Goal: Task Accomplishment & Management: Use online tool/utility

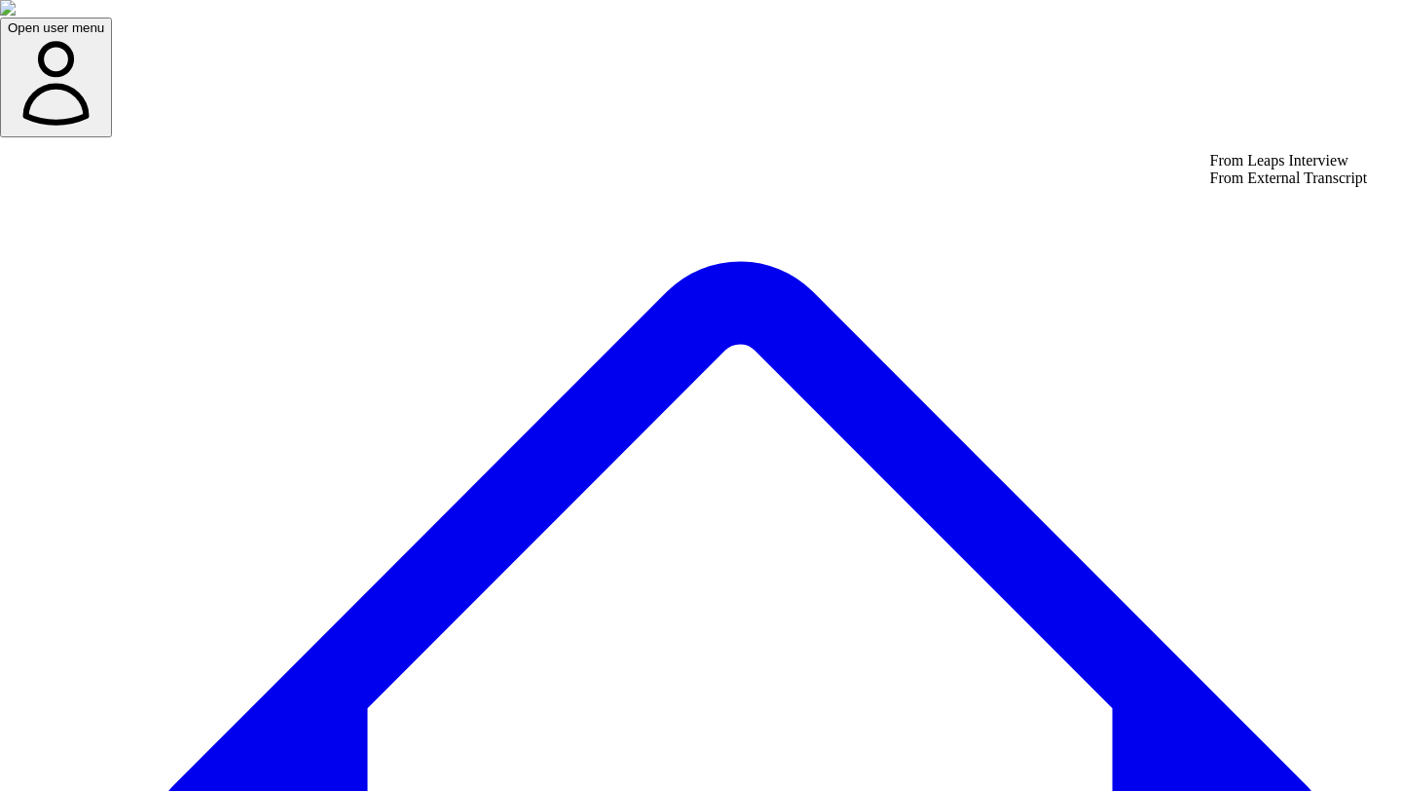
click at [1289, 169] on div "From Leaps Interview" at bounding box center [1289, 161] width 158 height 18
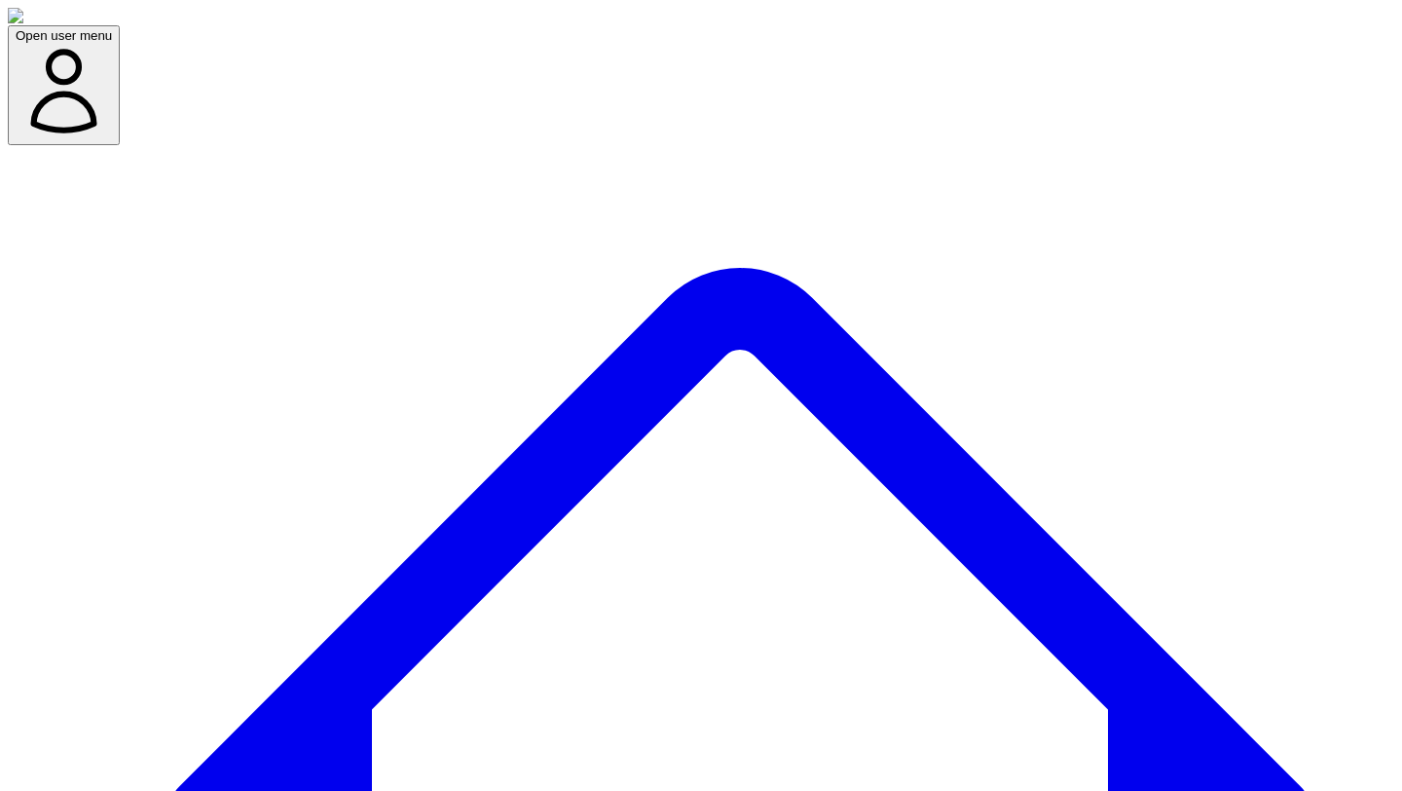
type input "**********"
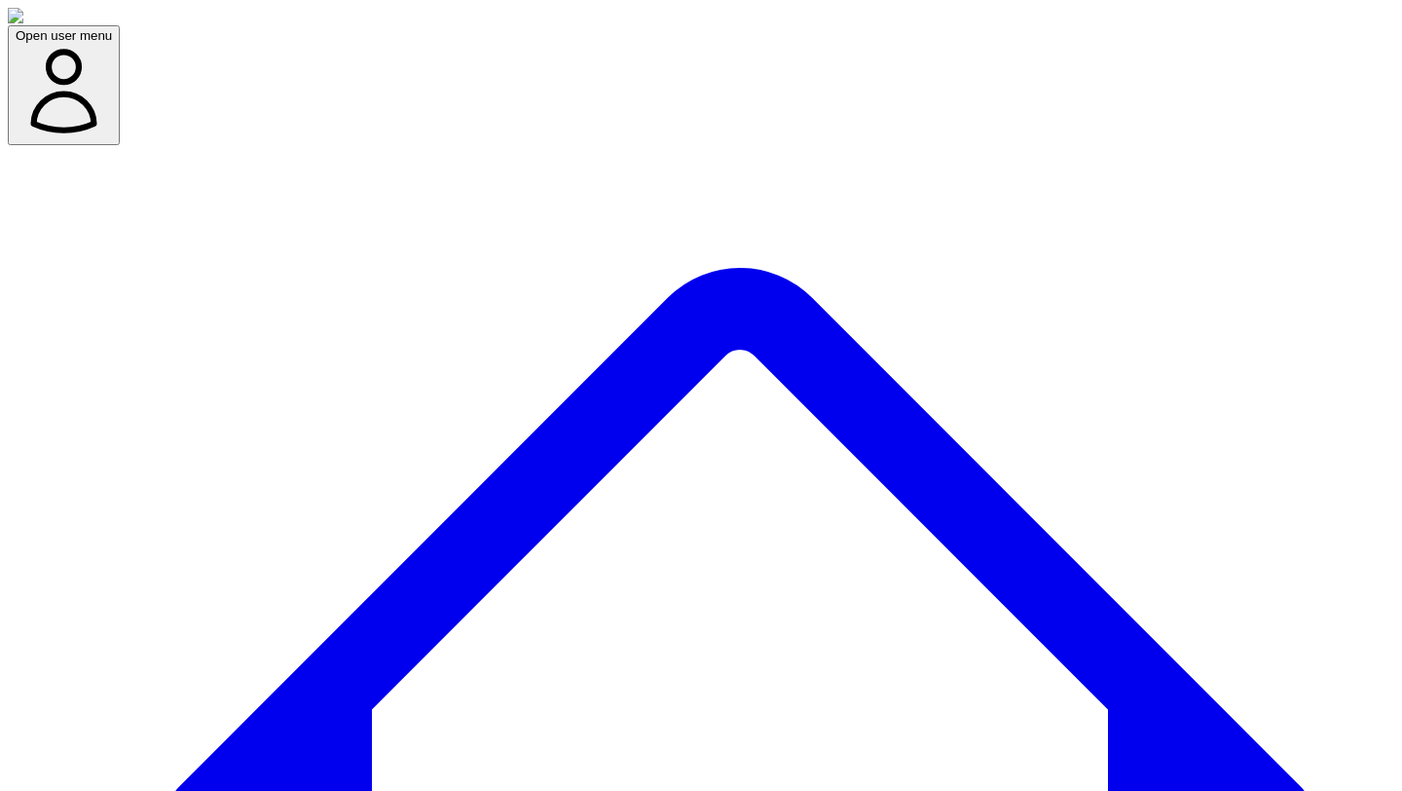
type input "**********"
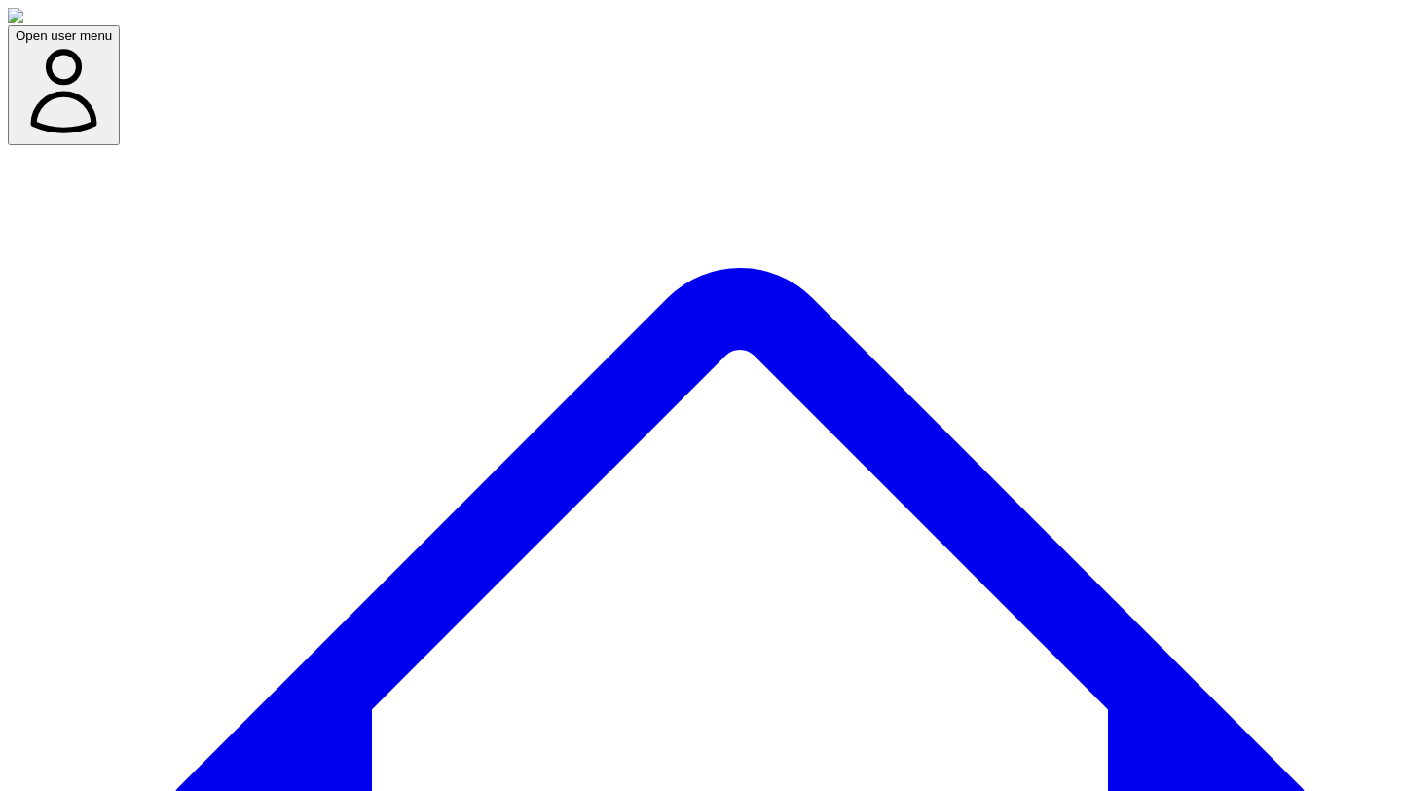
type input "**********"
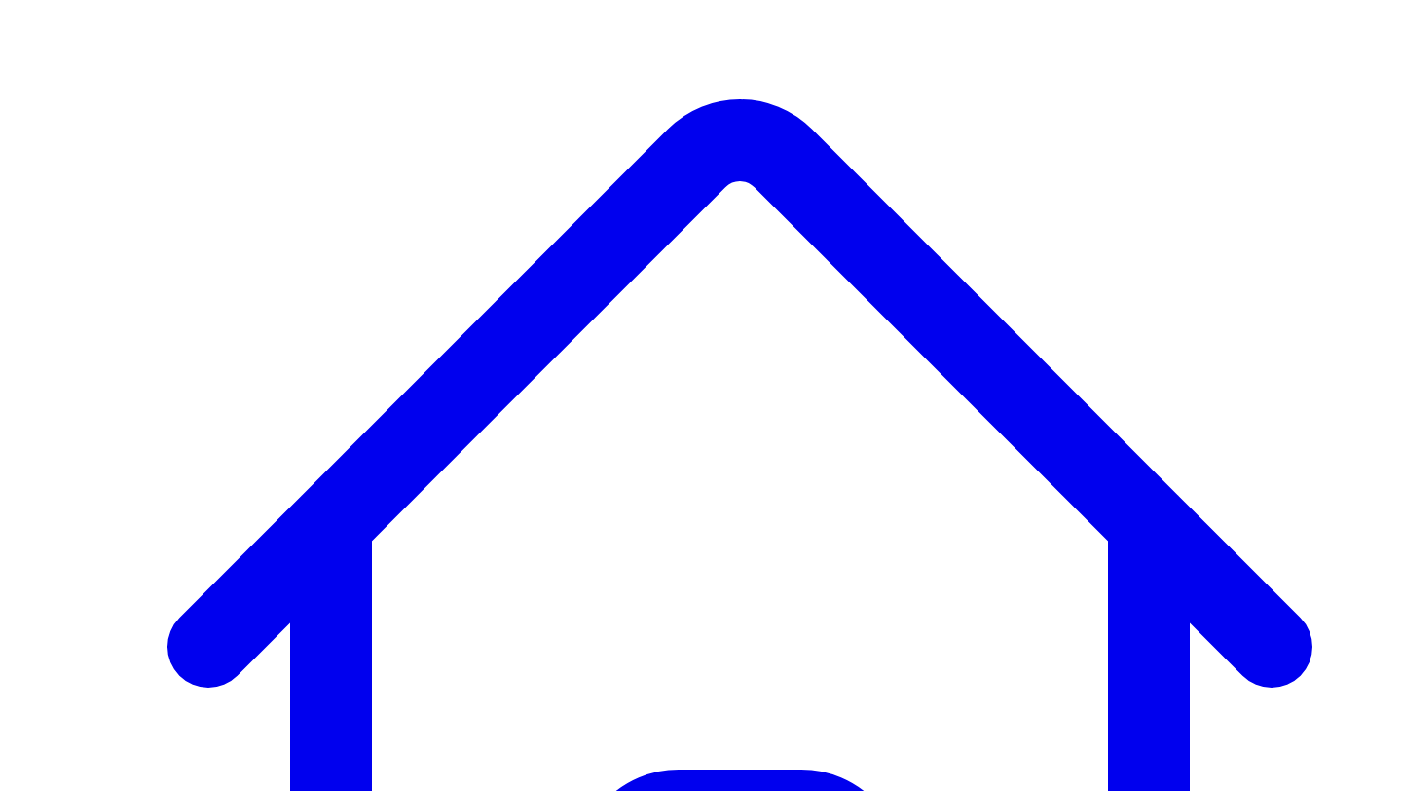
scroll to position [246, 0]
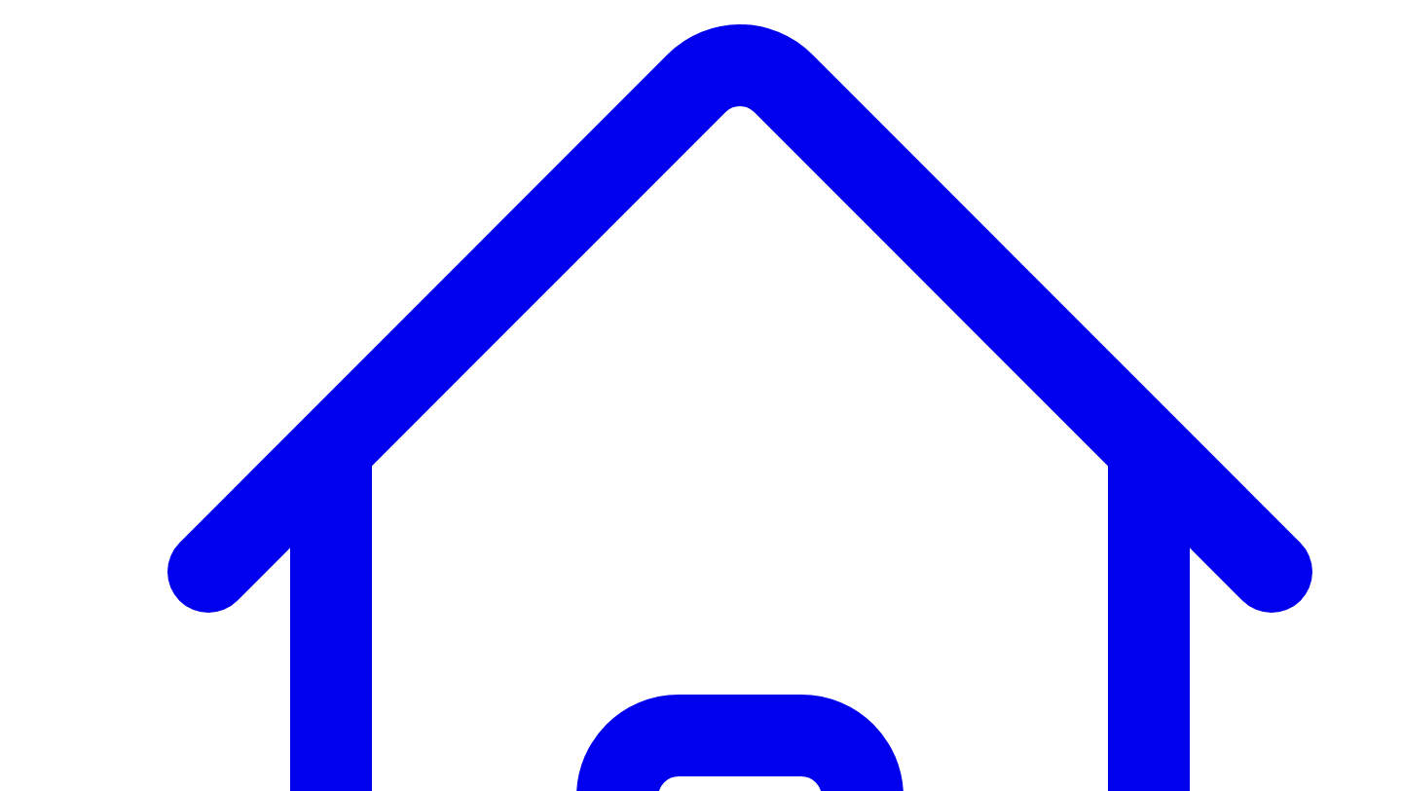
scroll to position [246, 0]
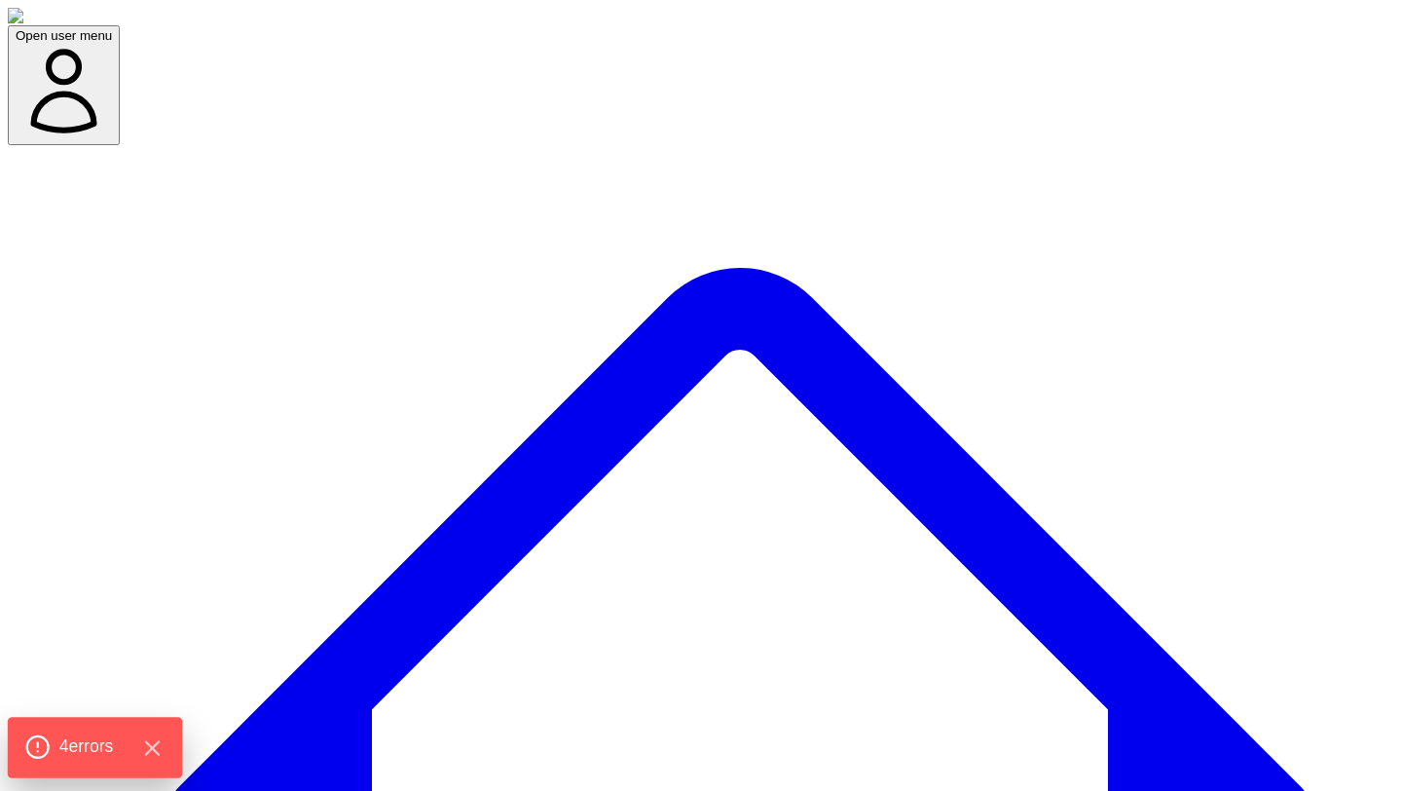
click at [93, 751] on span "4 error s" at bounding box center [86, 746] width 55 height 25
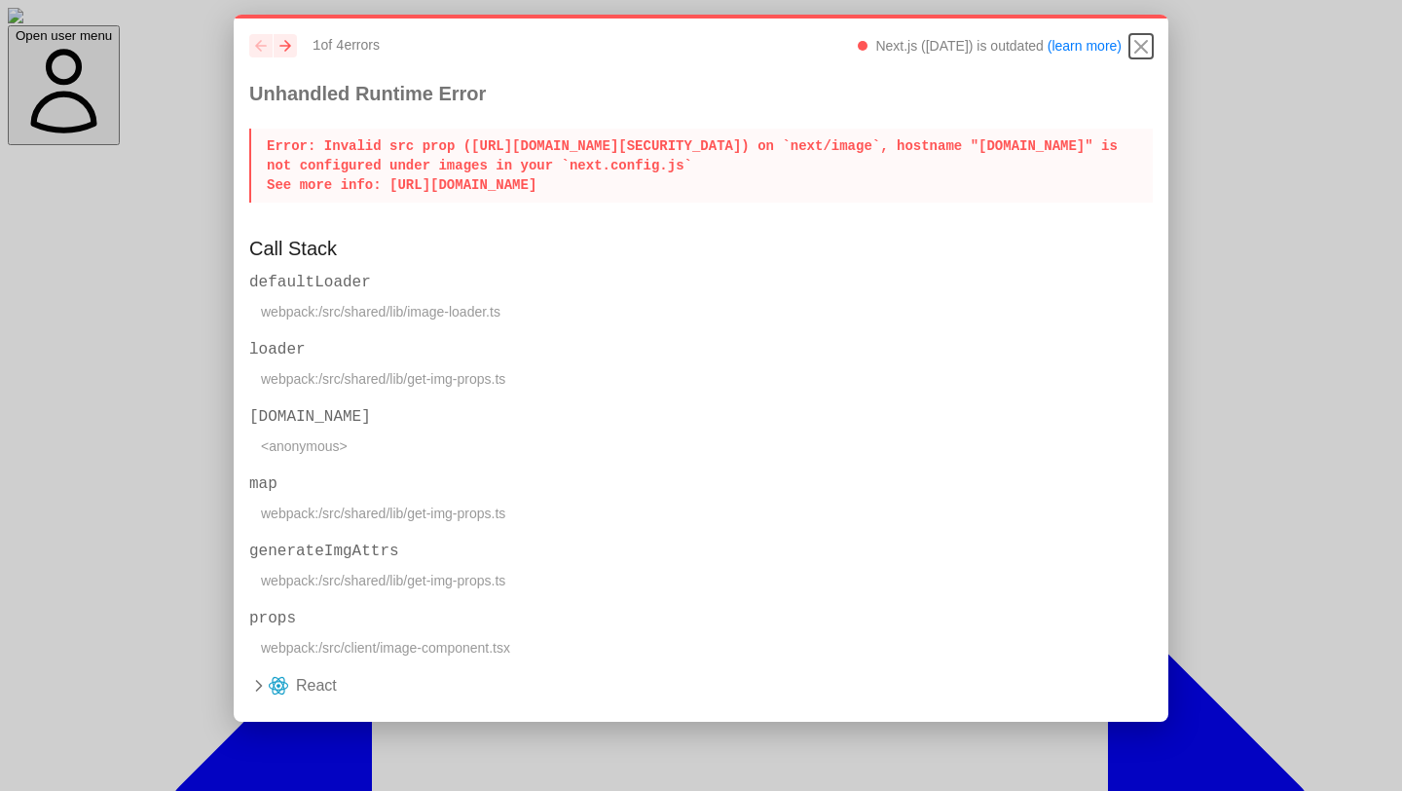
click at [1132, 51] on icon "Close" at bounding box center [1141, 46] width 23 height 23
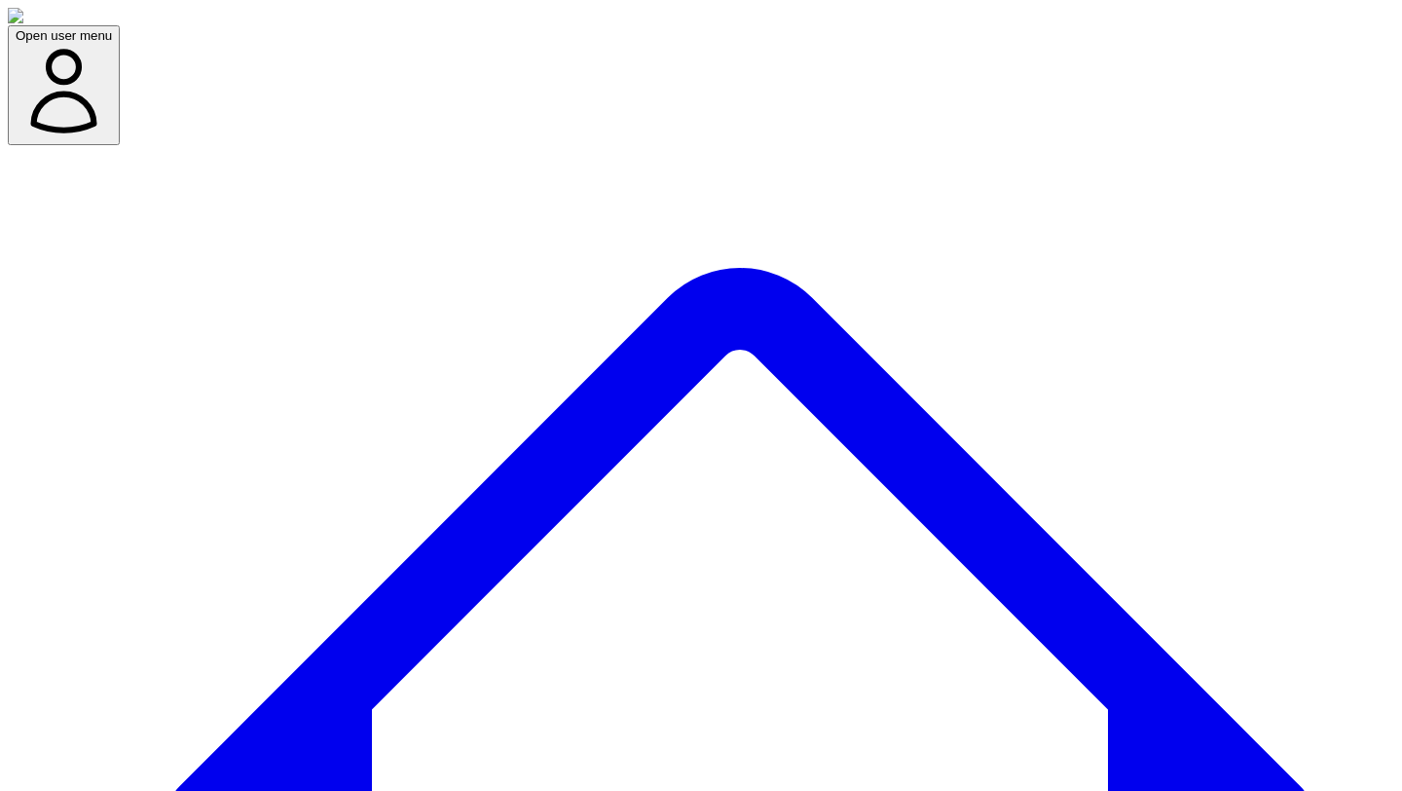
scroll to position [246, 0]
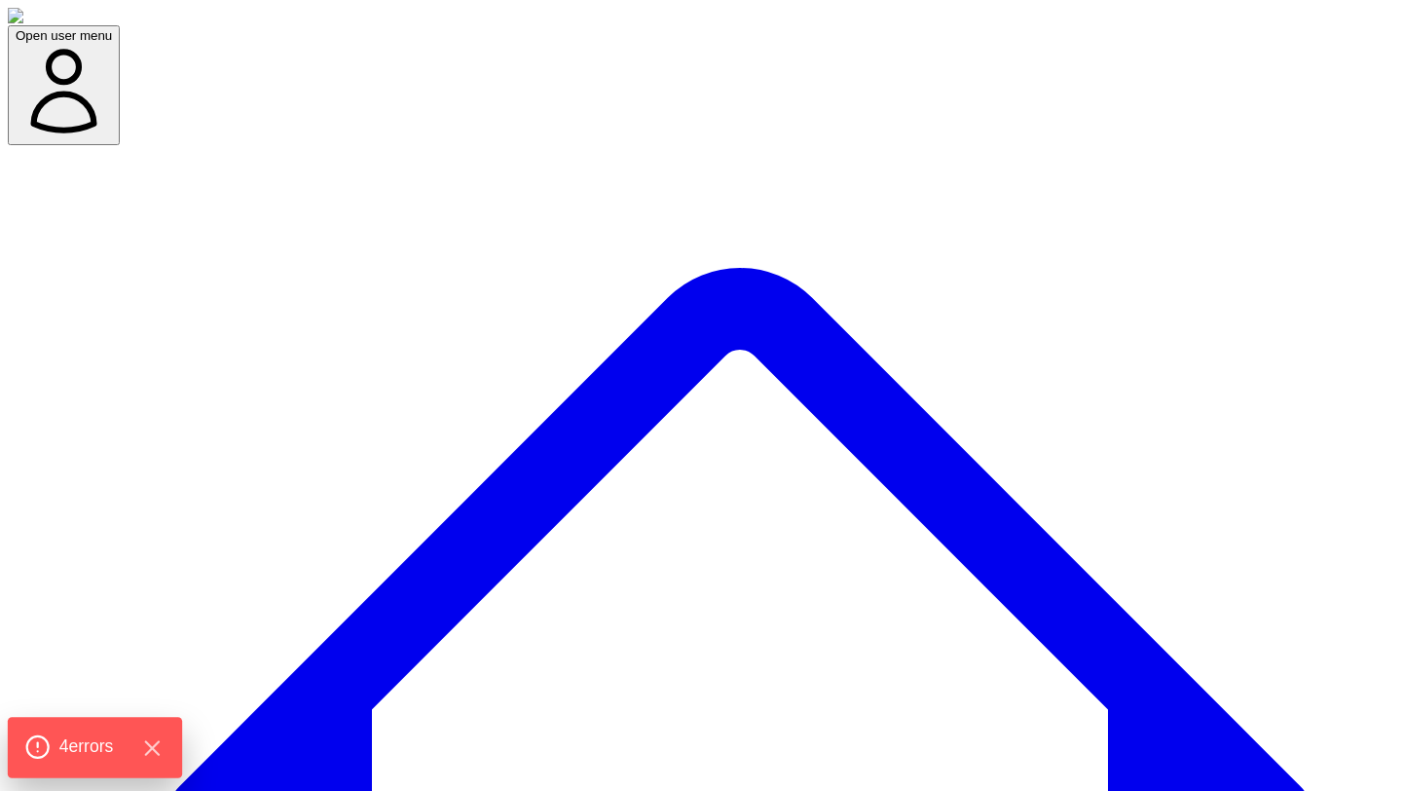
click at [78, 749] on span "4 error s" at bounding box center [86, 746] width 55 height 25
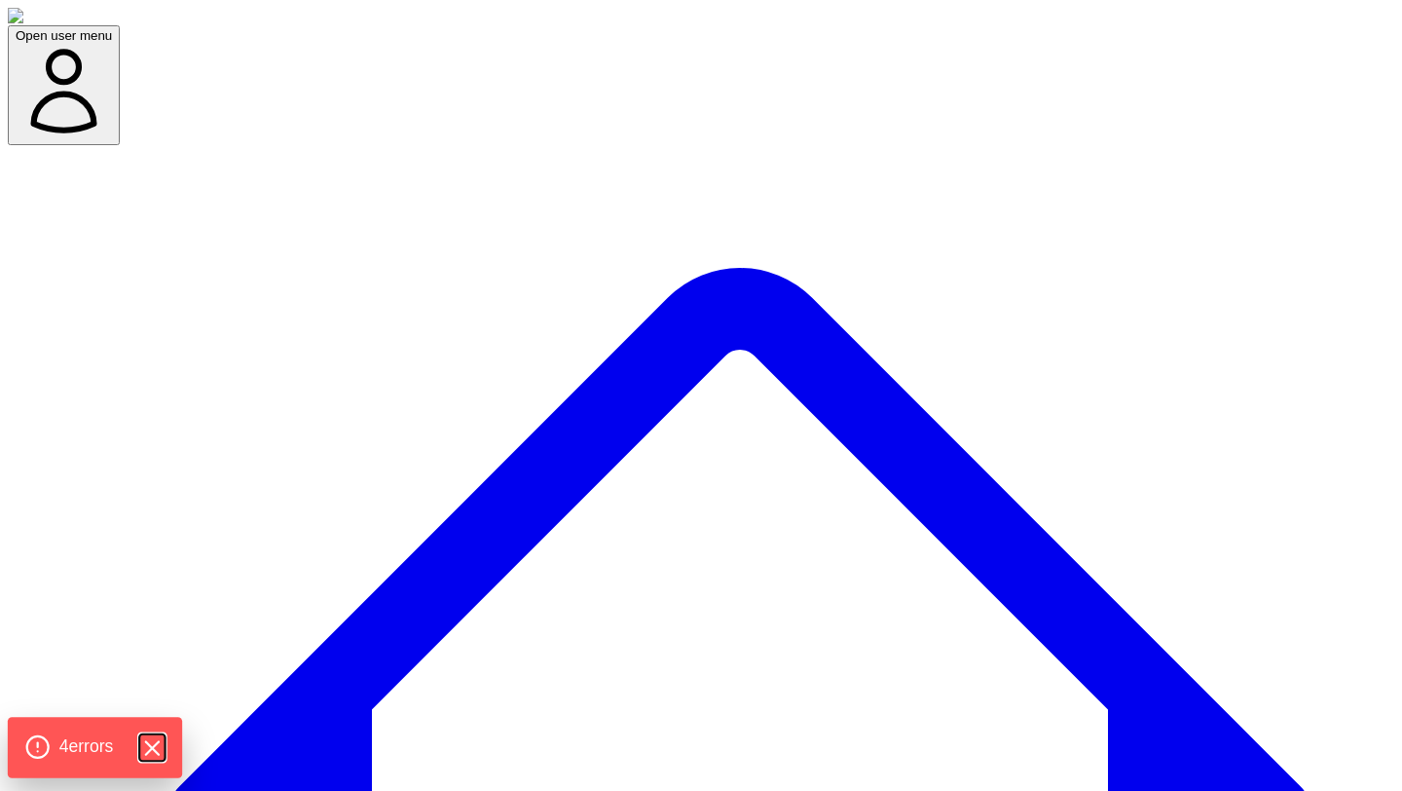
click at [164, 746] on icon "Hide Errors" at bounding box center [151, 747] width 25 height 25
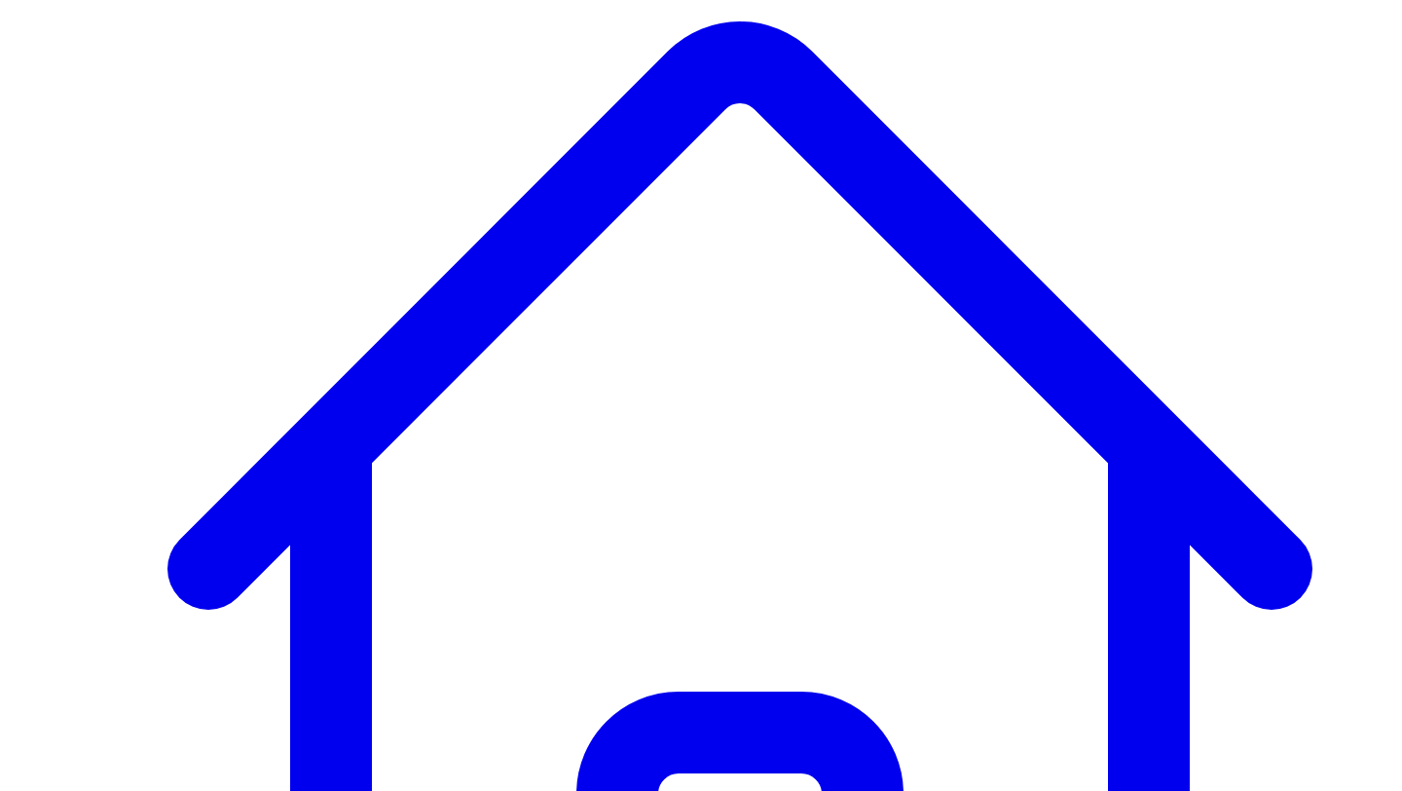
scroll to position [246, 0]
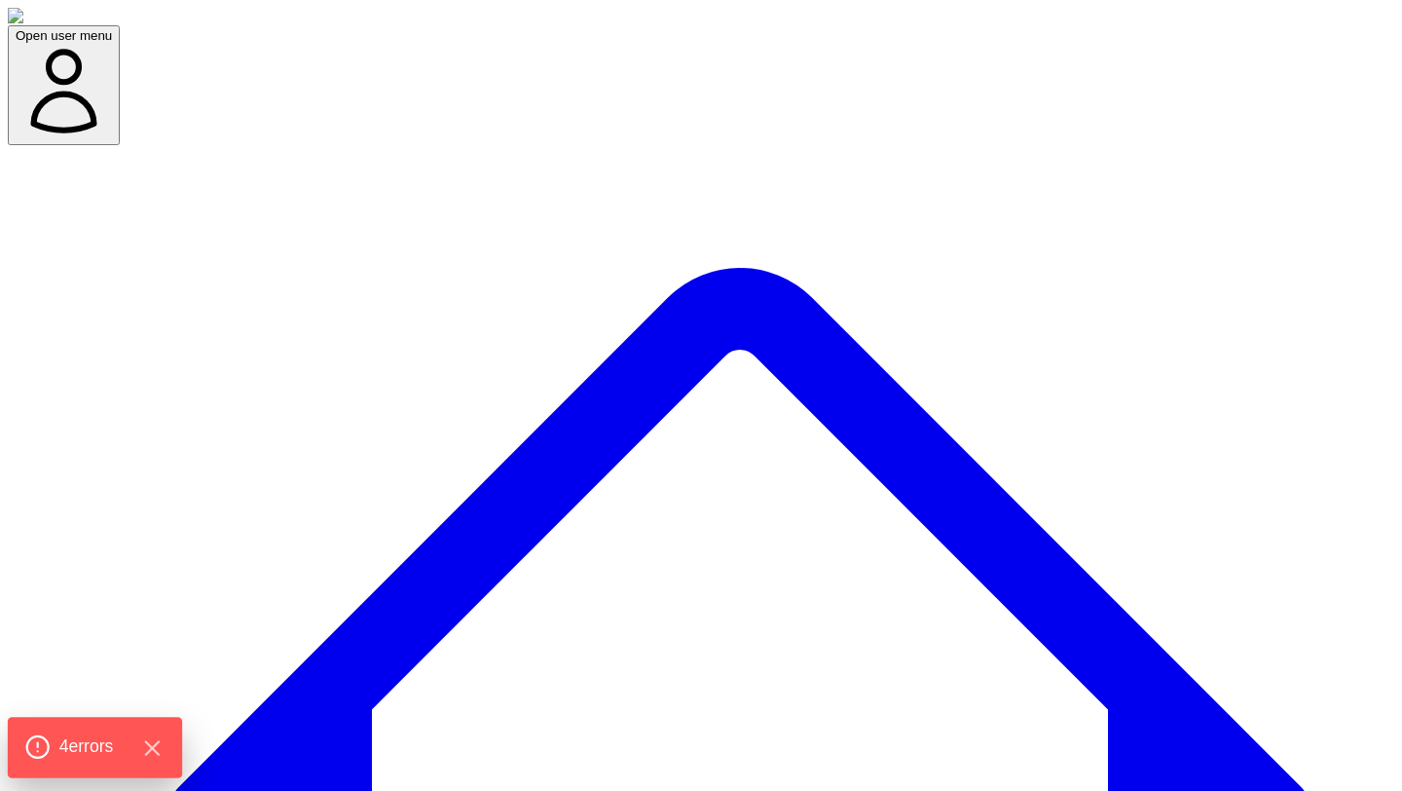
click at [113, 749] on span "4 error s" at bounding box center [86, 746] width 55 height 25
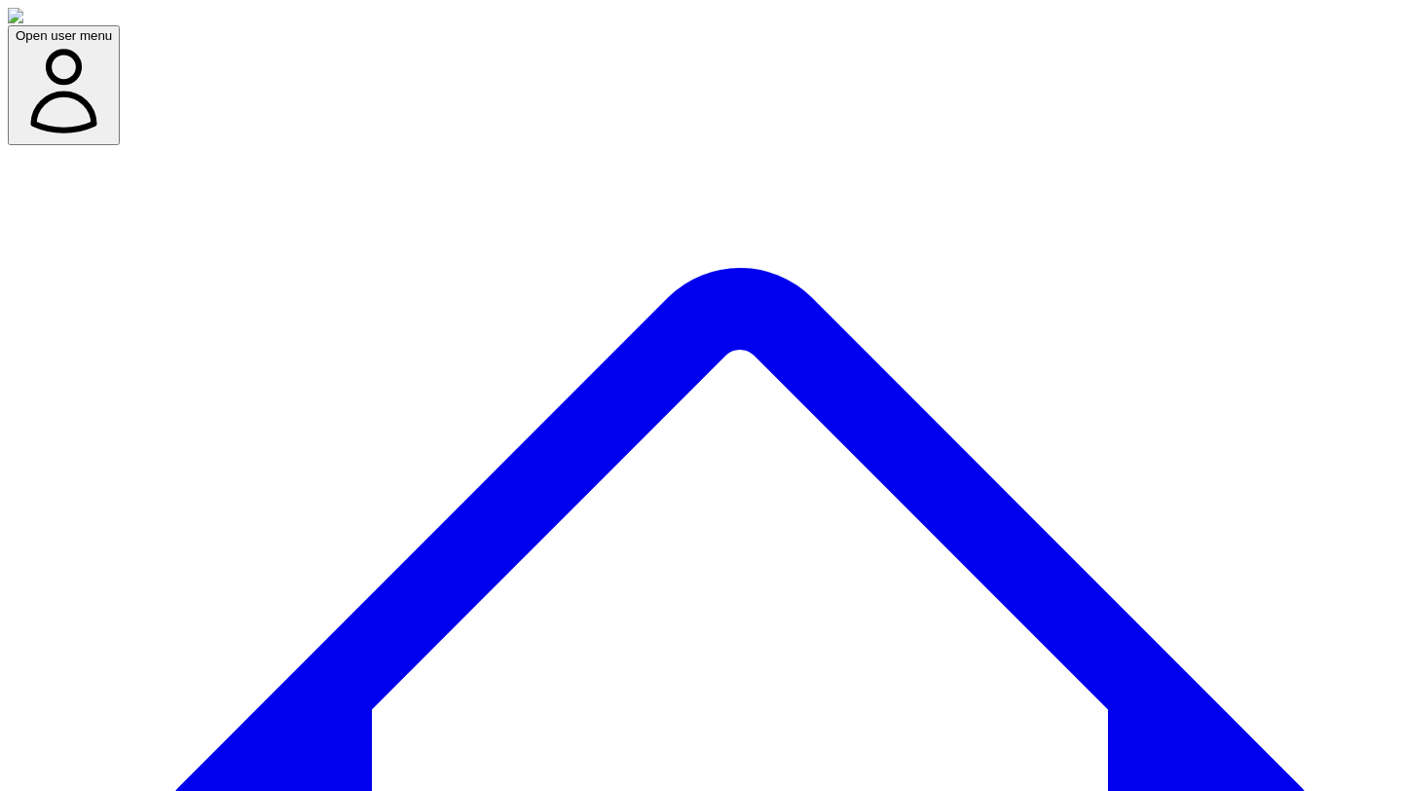
scroll to position [246, 0]
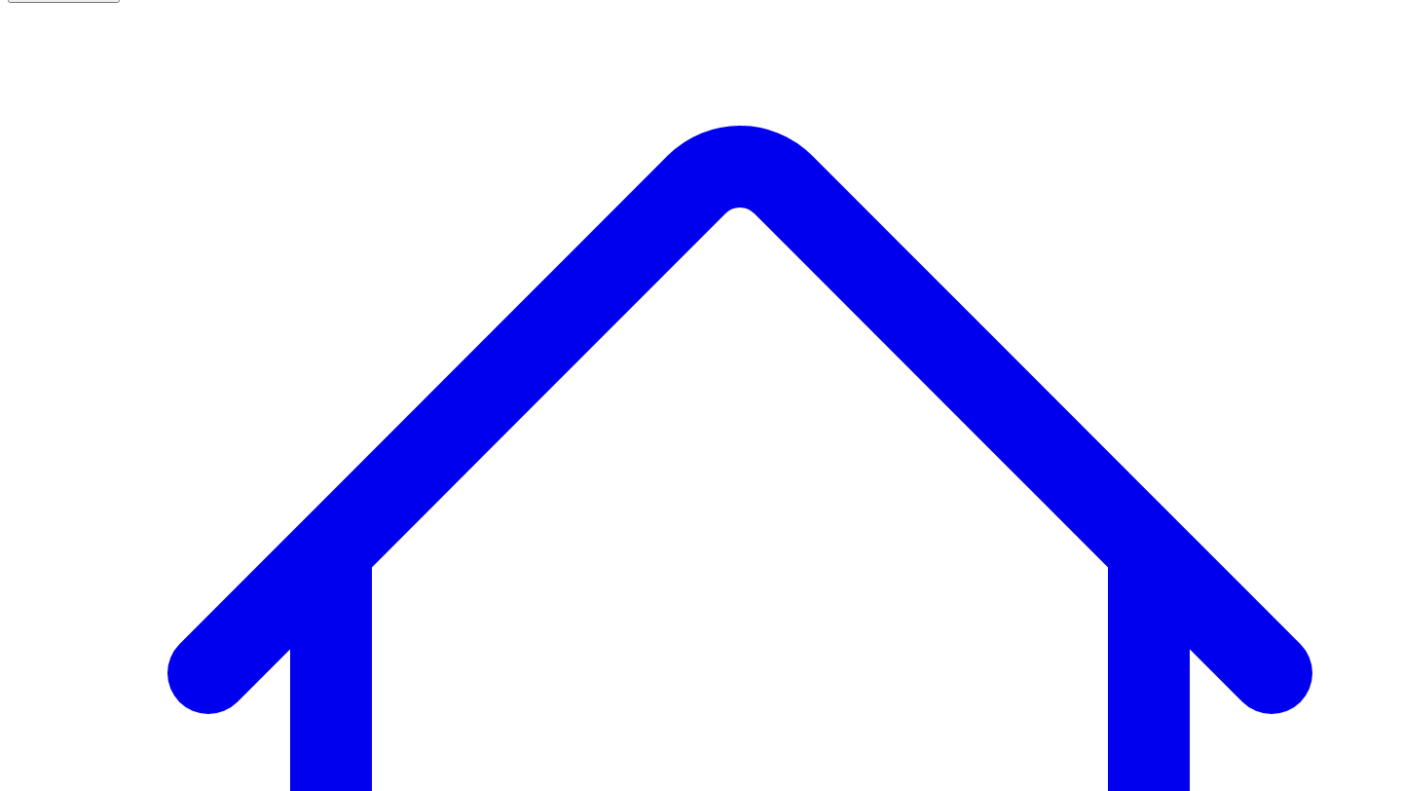
scroll to position [246, 0]
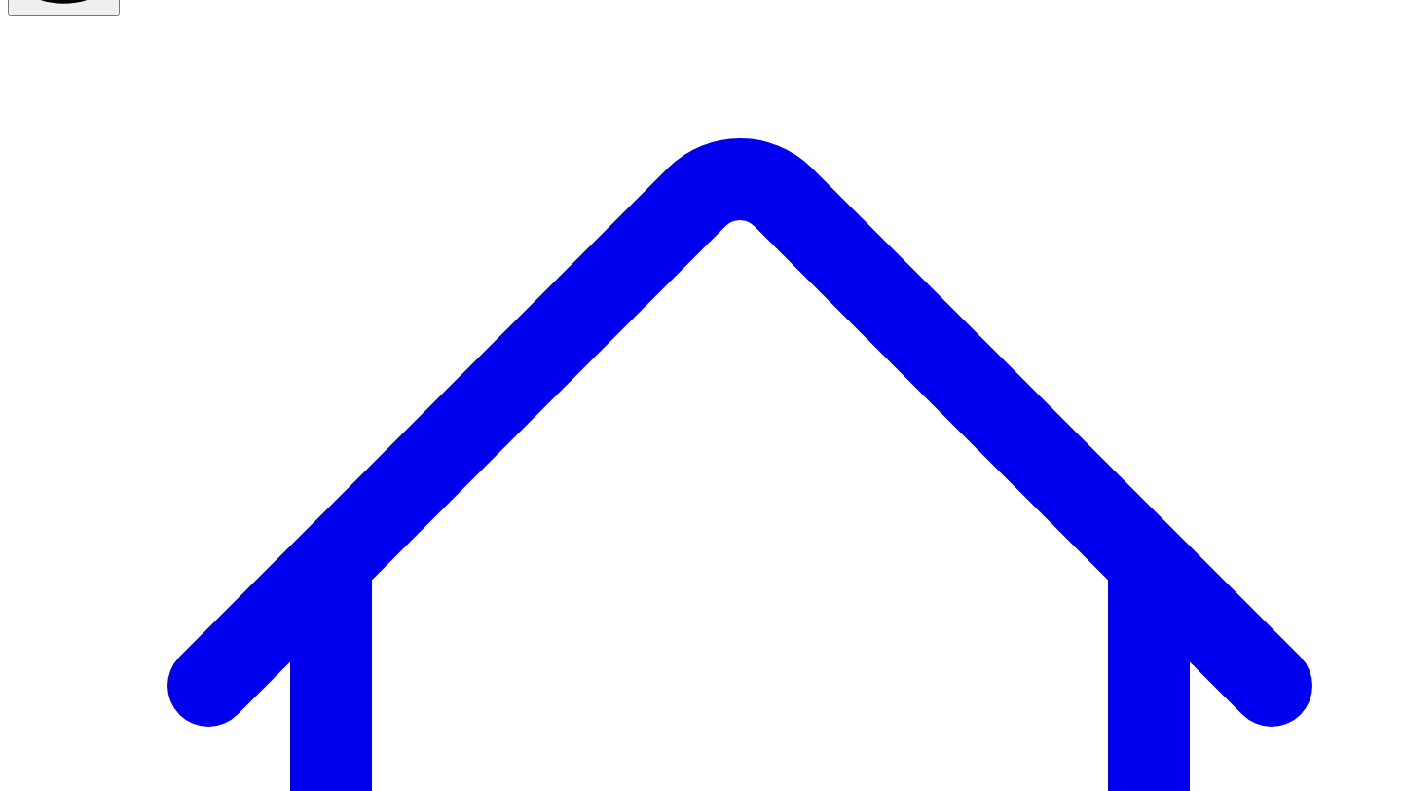
scroll to position [246, 0]
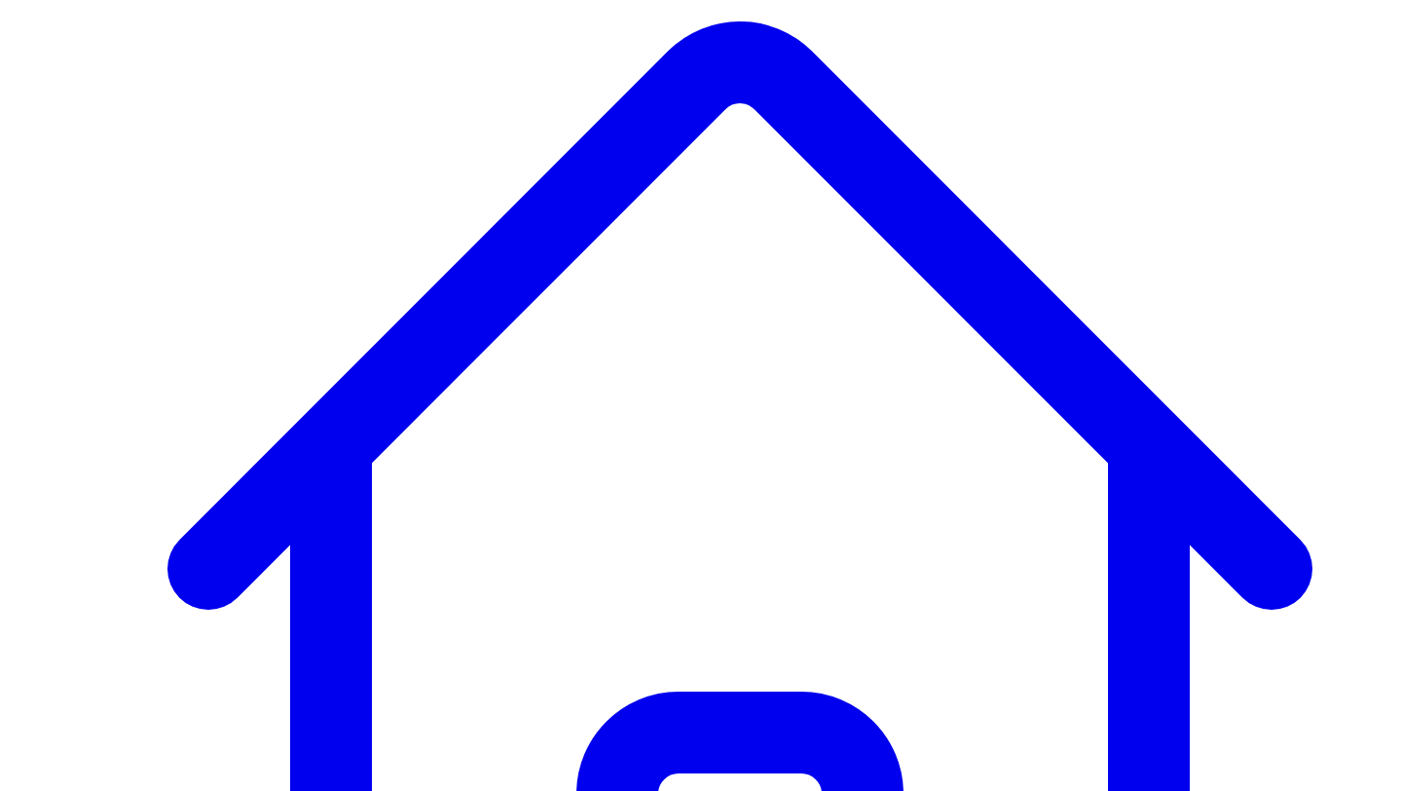
scroll to position [246, 0]
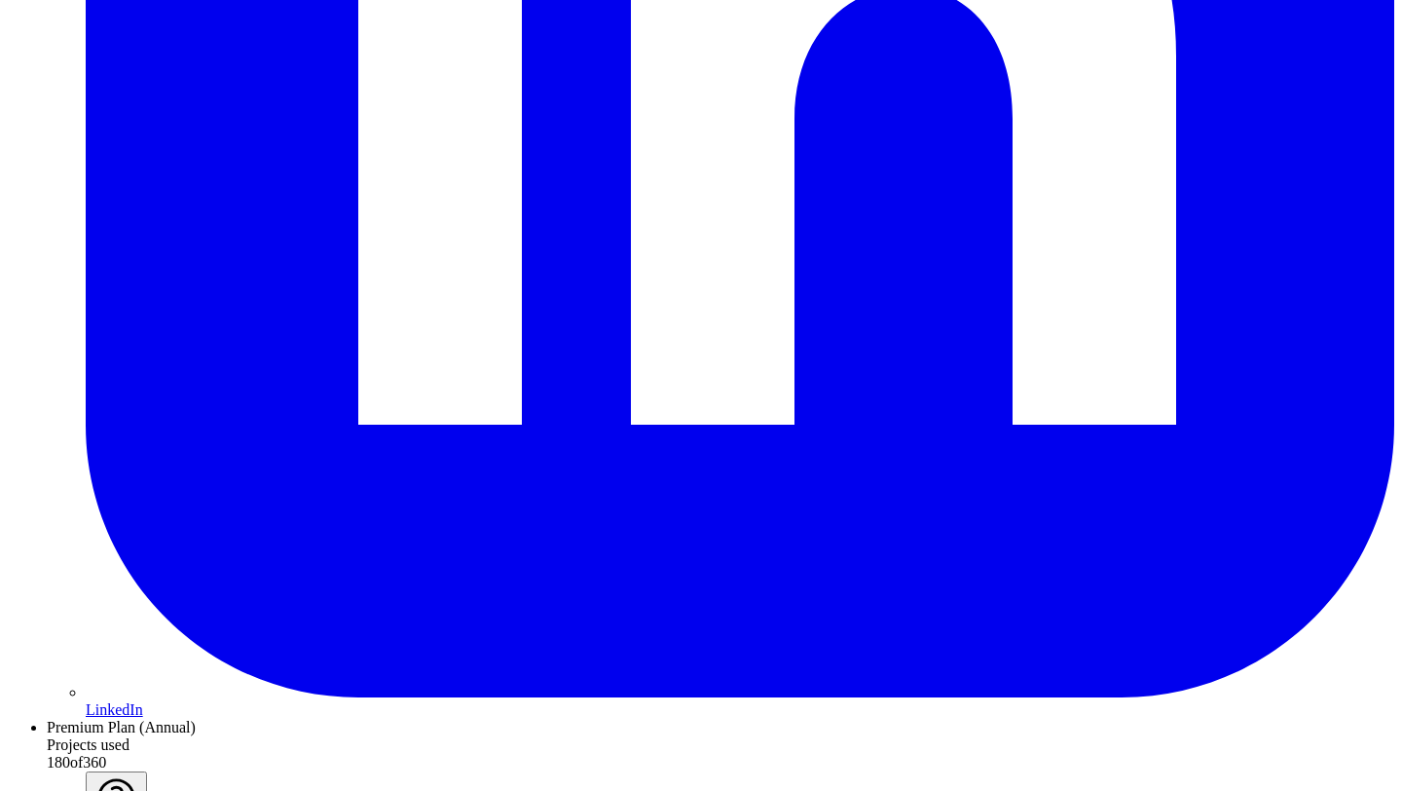
scroll to position [3450, 0]
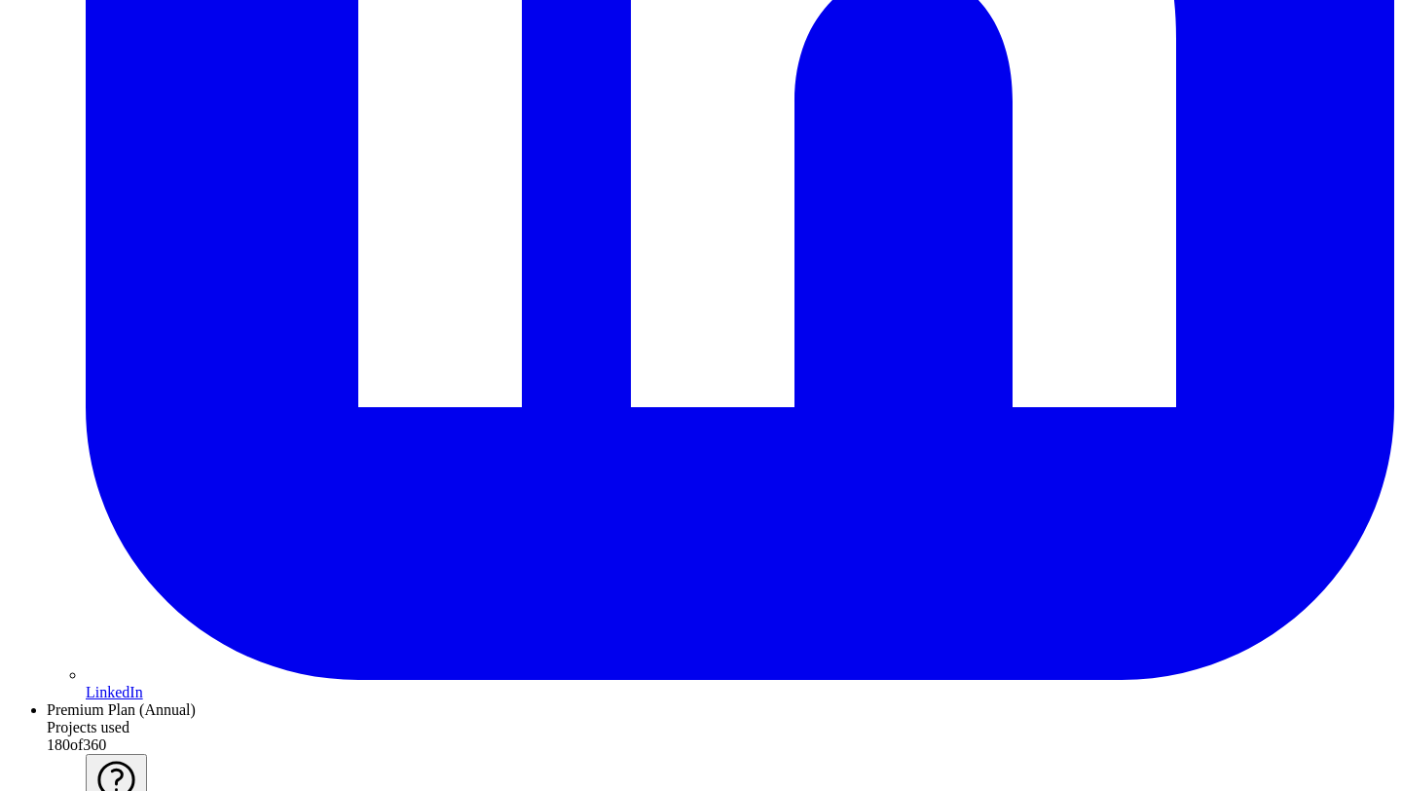
scroll to position [0, 0]
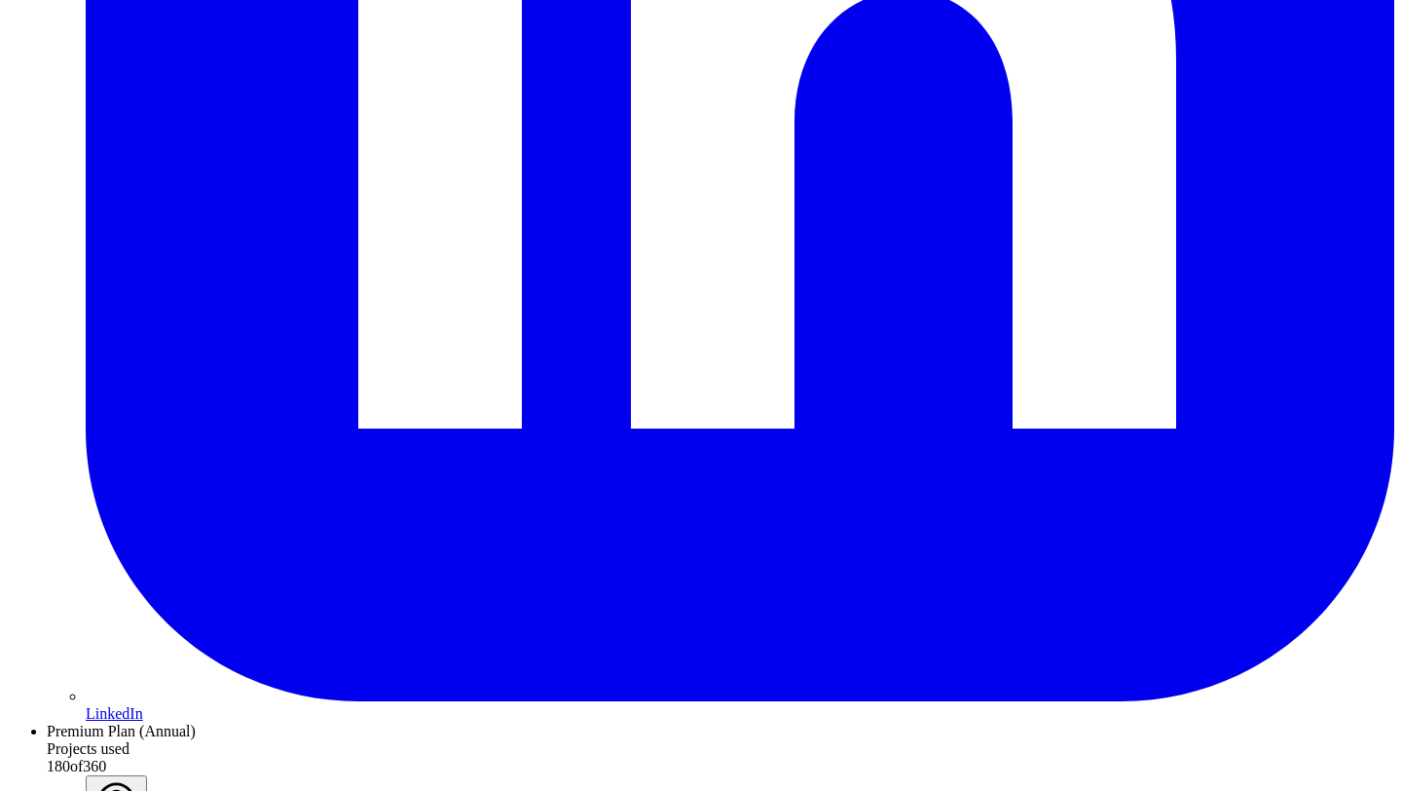
scroll to position [3521, 0]
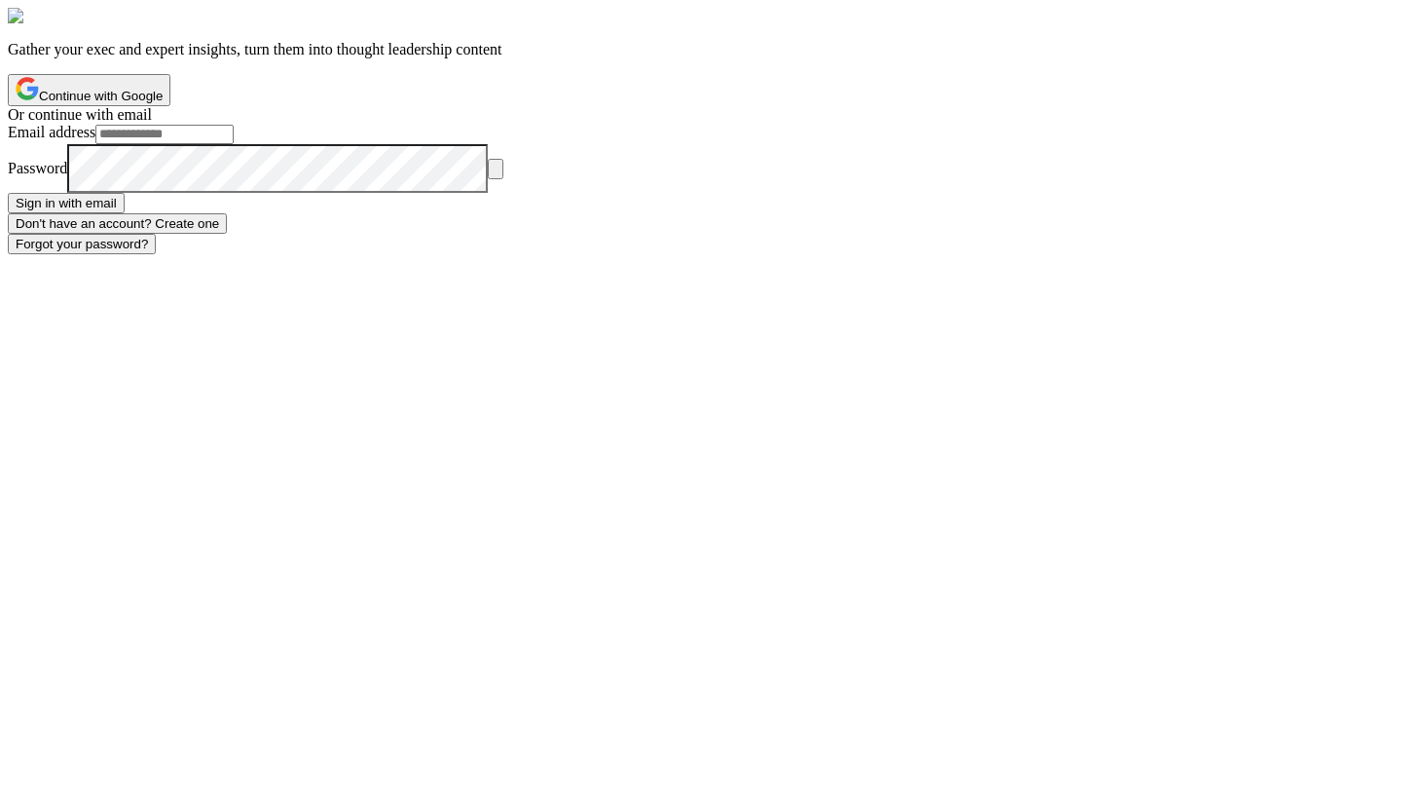
click at [170, 106] on button "Continue with Google" at bounding box center [89, 90] width 163 height 32
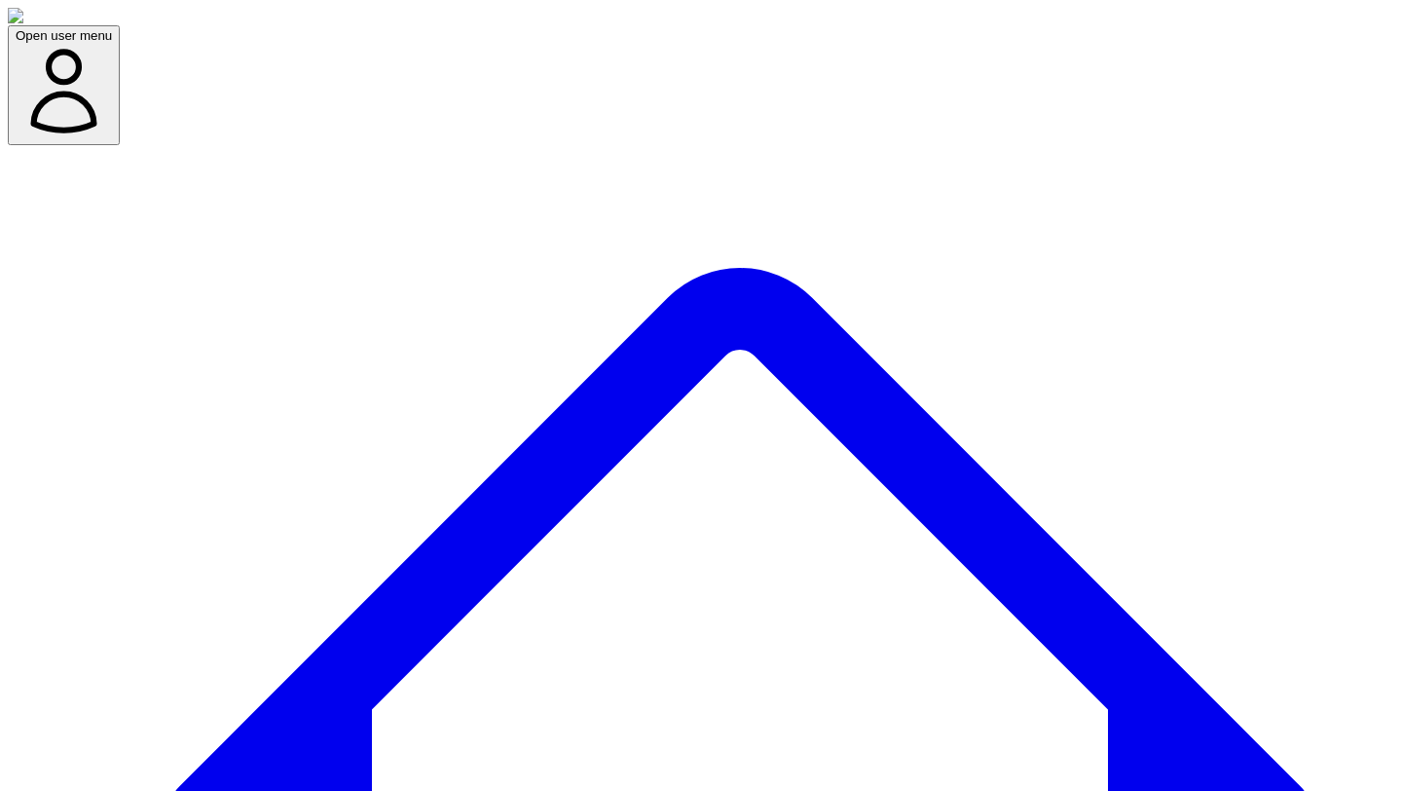
type input "******"
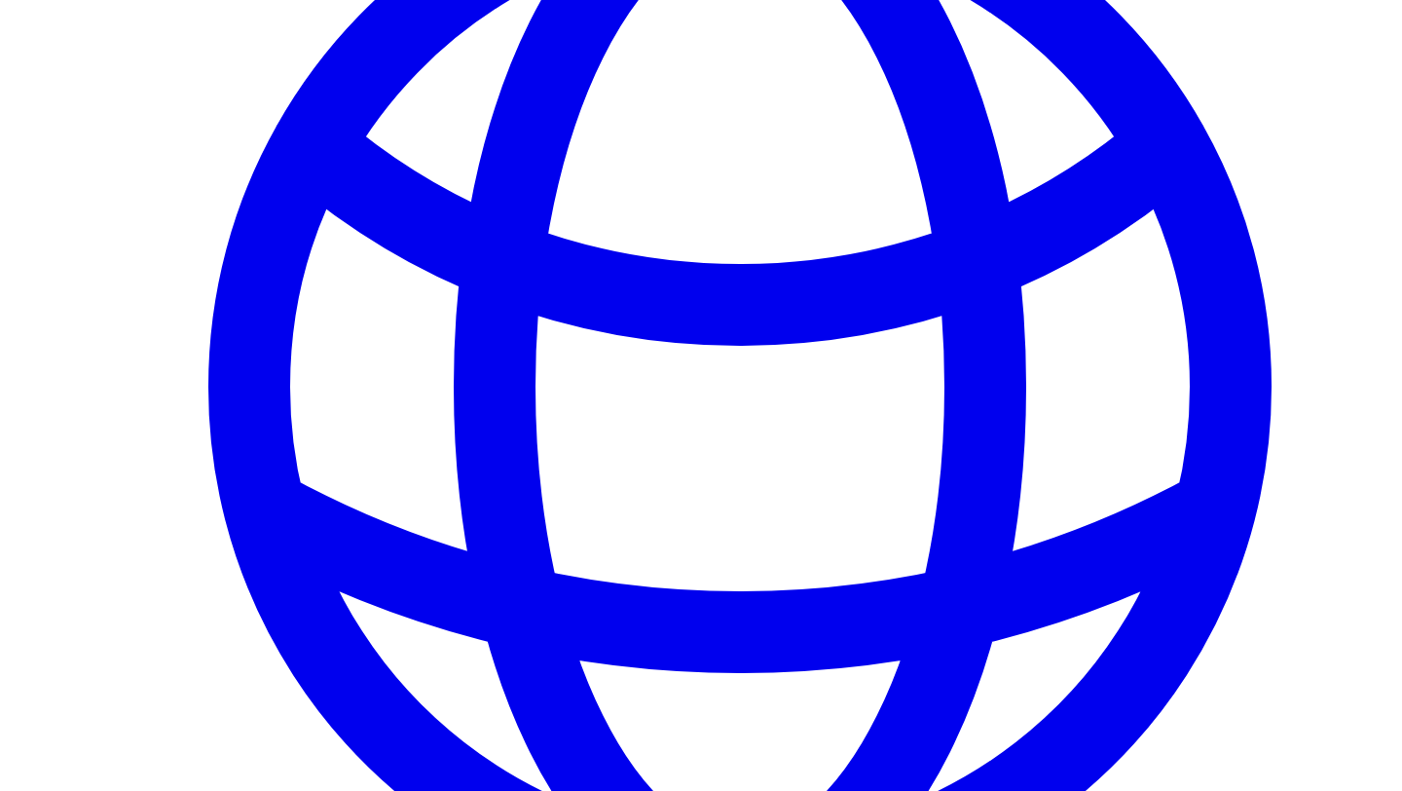
scroll to position [3124, 0]
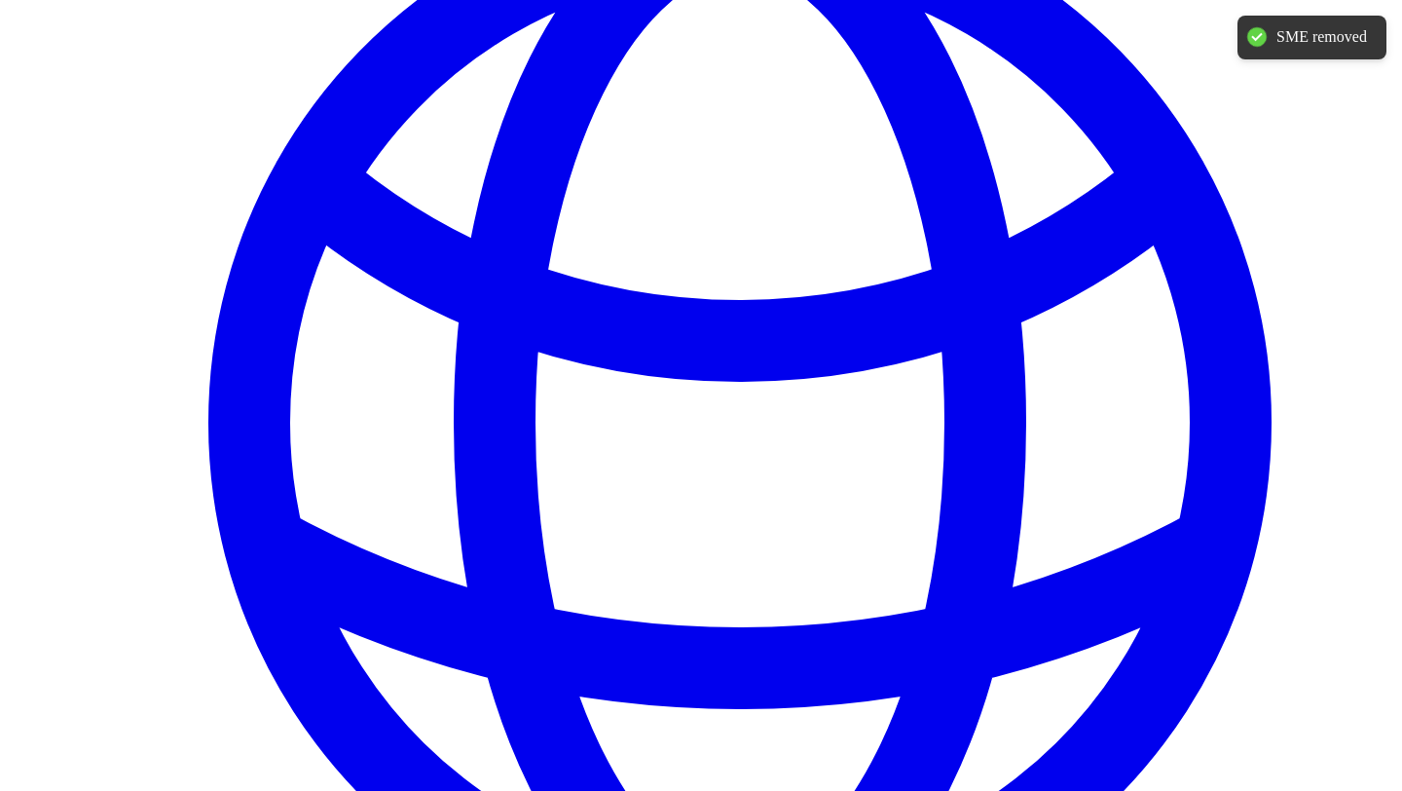
scroll to position [140, 0]
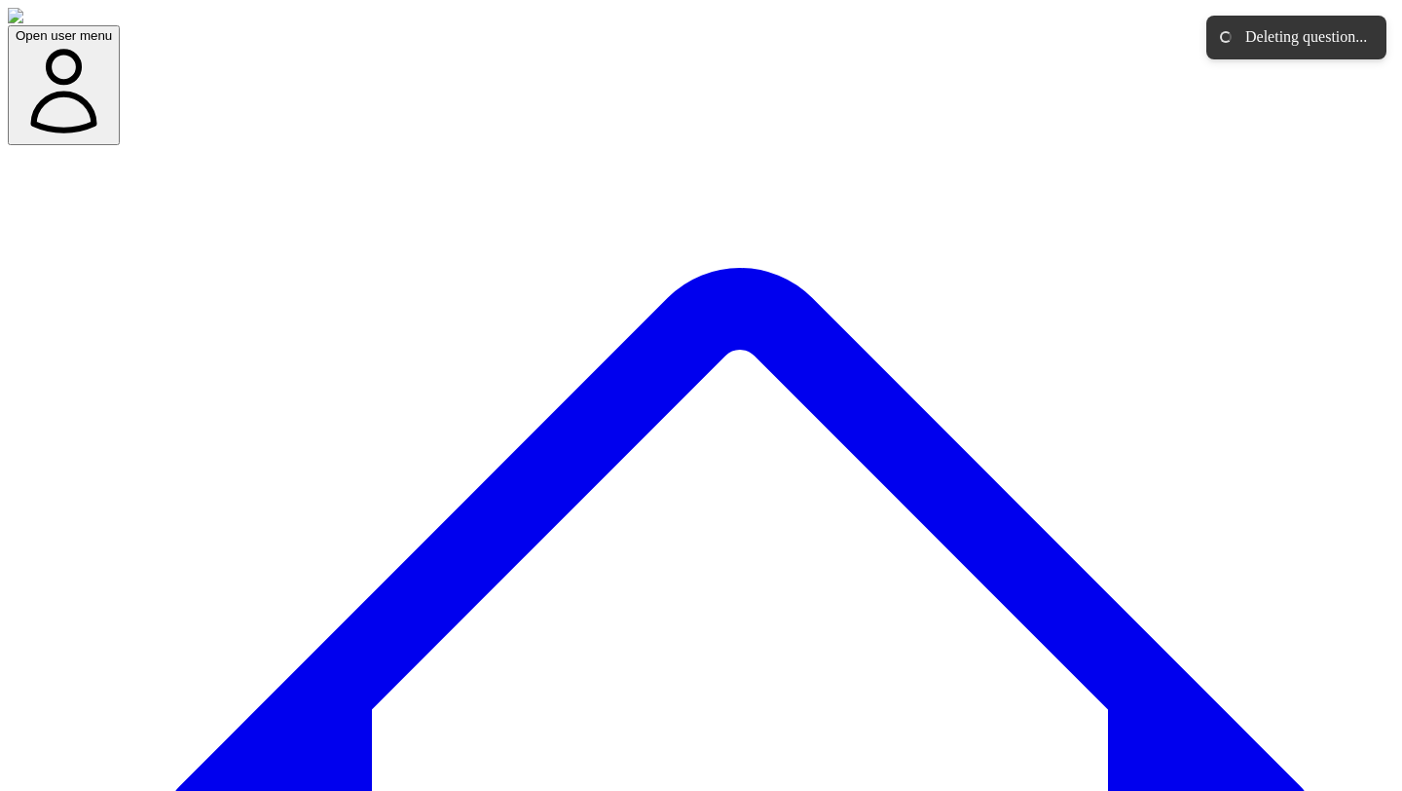
scroll to position [760, 0]
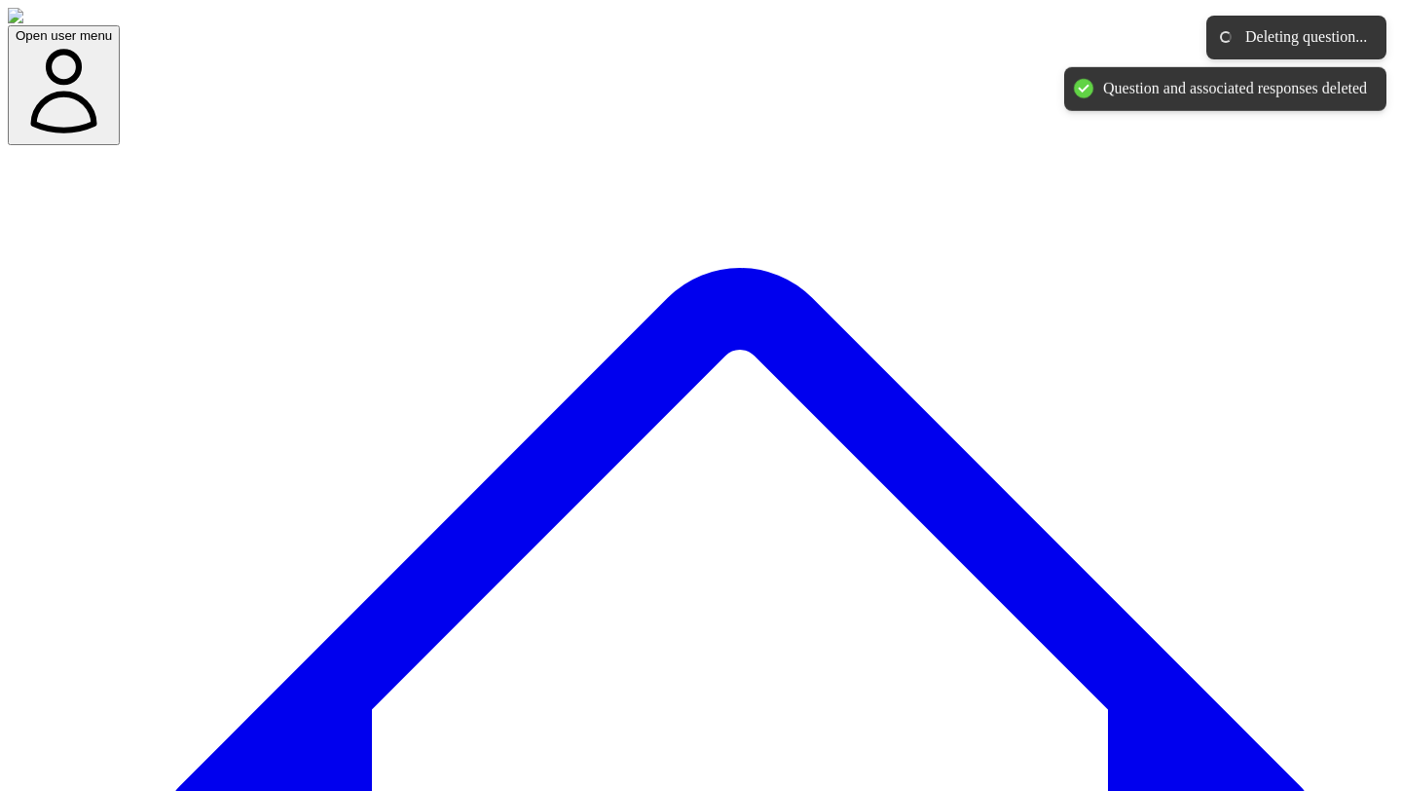
scroll to position [649, 0]
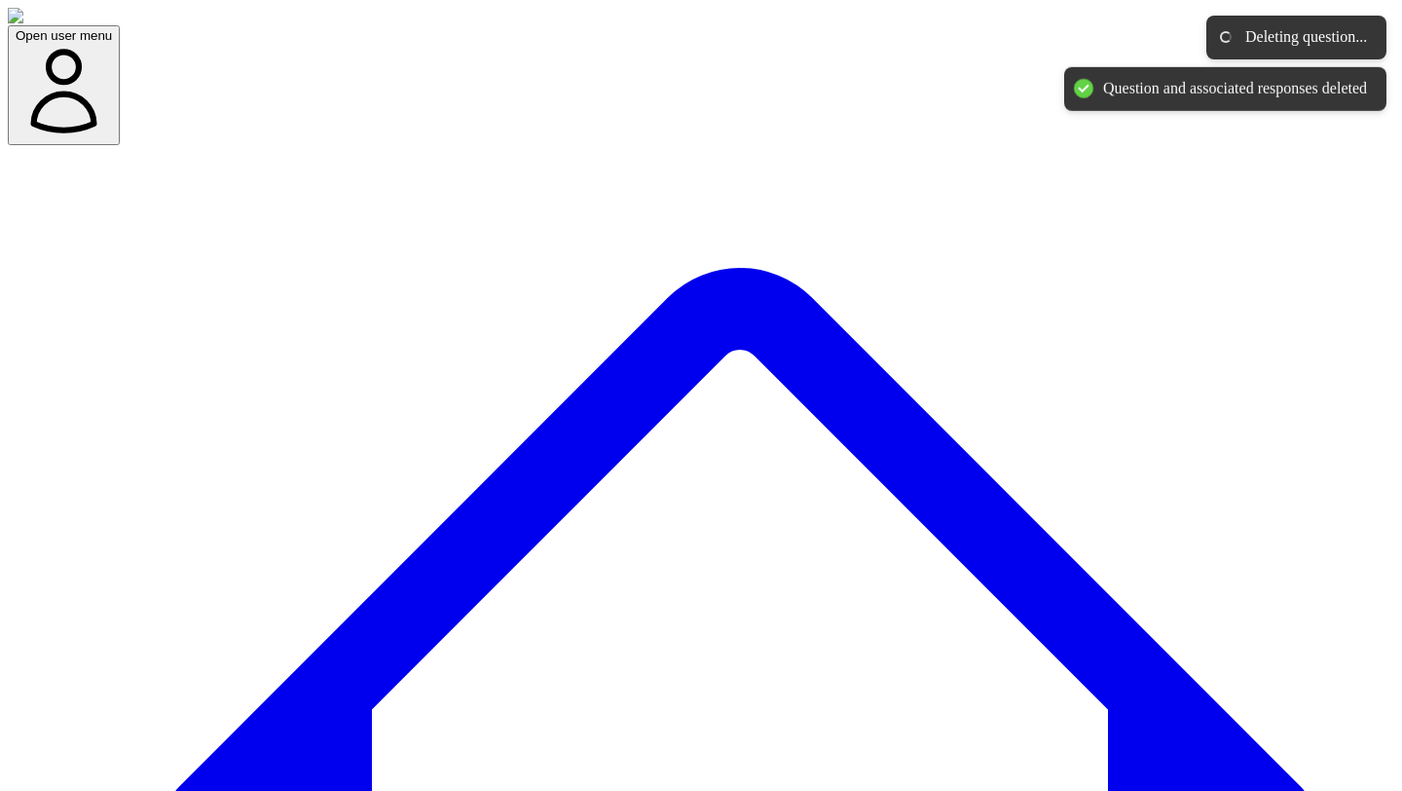
scroll to position [277, 0]
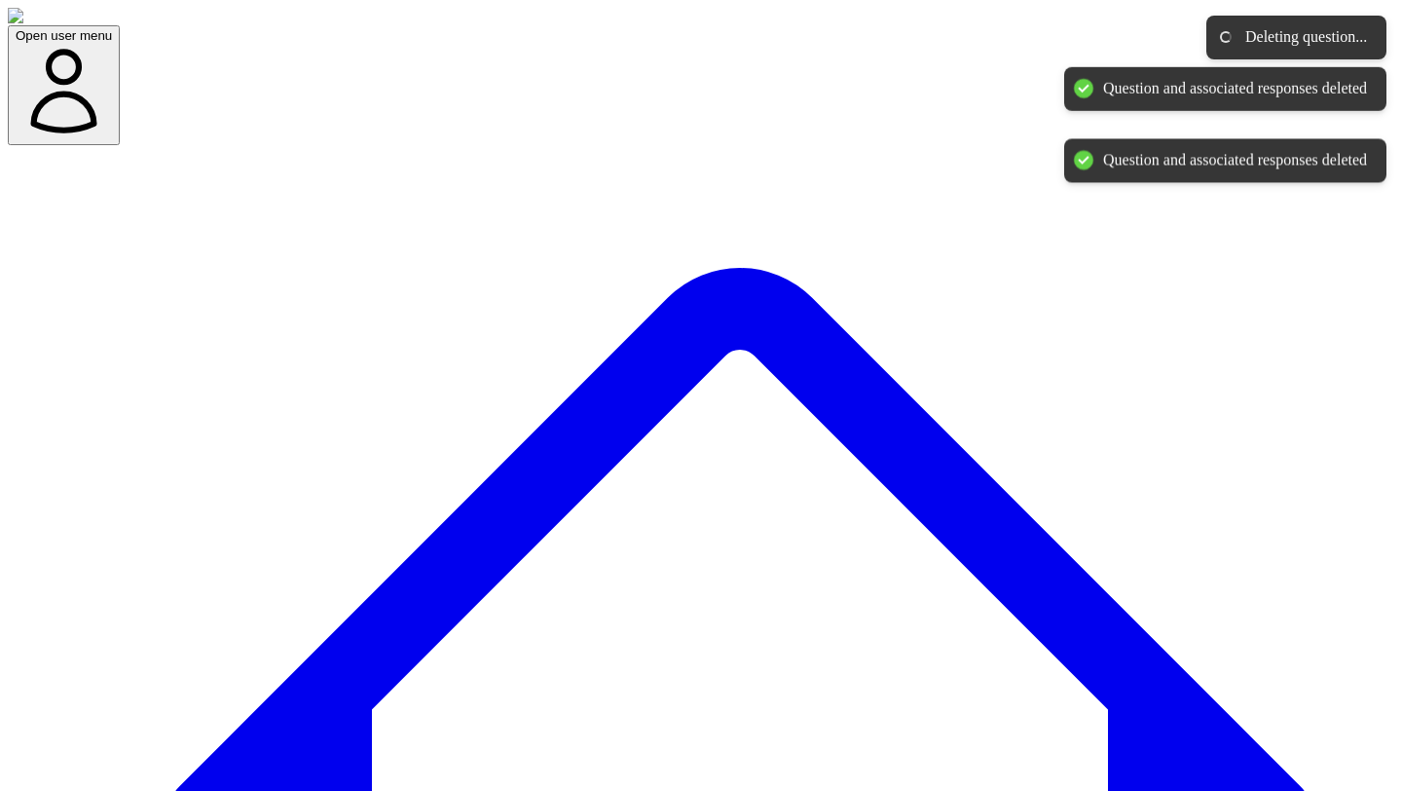
scroll to position [146, 0]
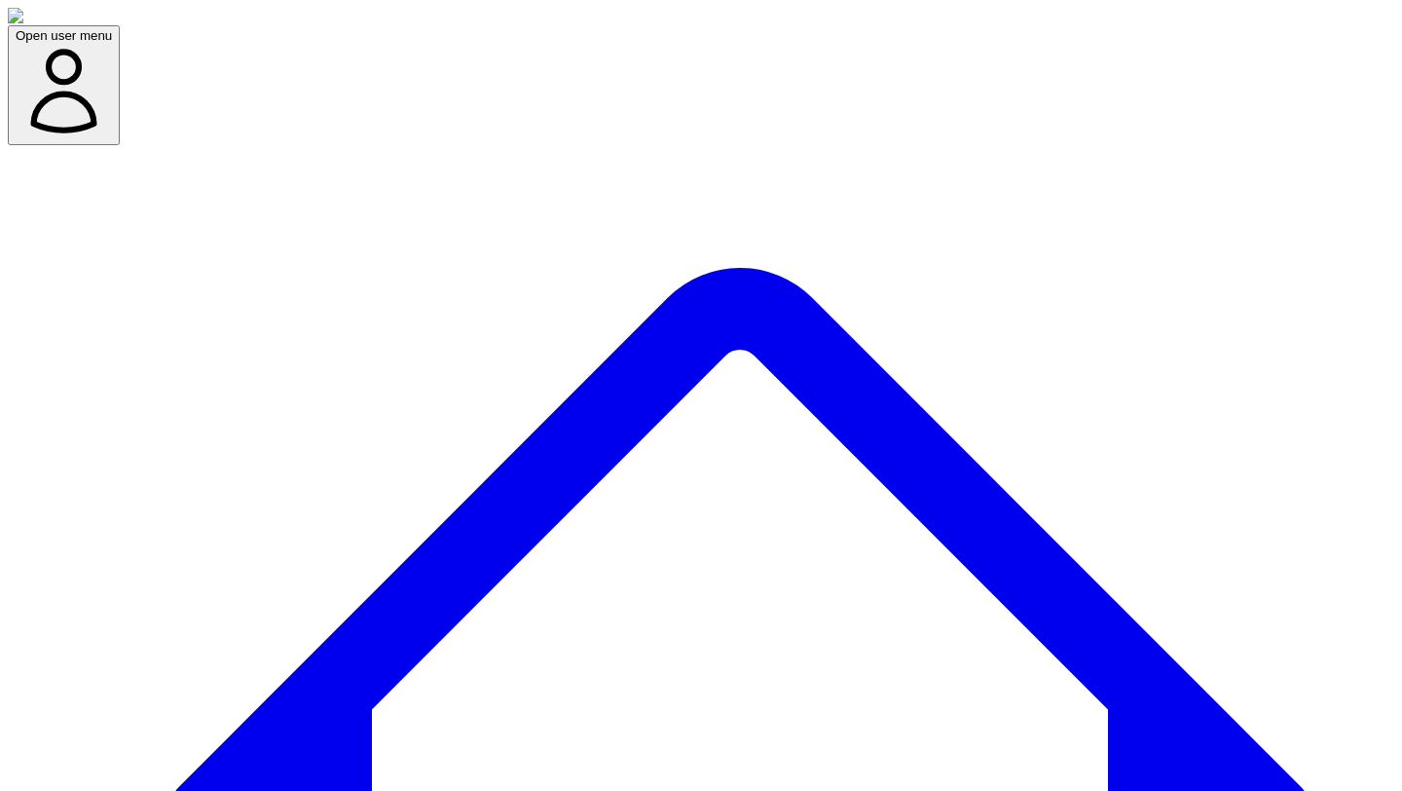
scroll to position [0, 0]
